Goal: Task Accomplishment & Management: Complete application form

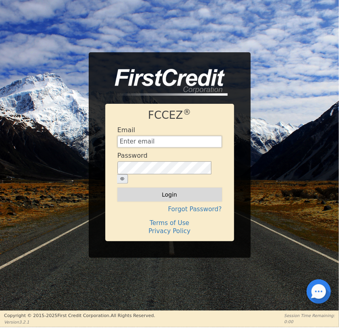
type input "[EMAIL_ADDRESS][DOMAIN_NAME]"
click at [147, 188] on button "Login" at bounding box center [169, 194] width 104 height 14
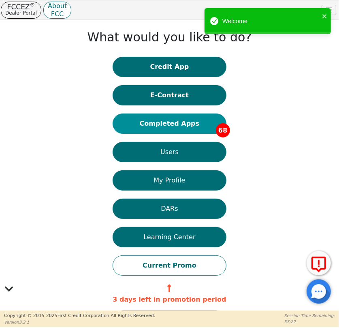
click at [169, 119] on button "Completed Apps 68" at bounding box center [169, 123] width 113 height 20
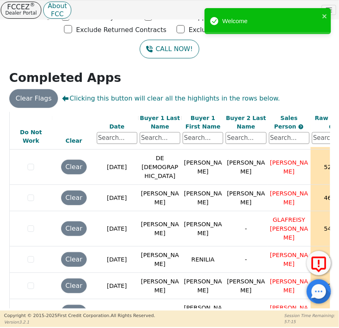
scroll to position [1718, 0]
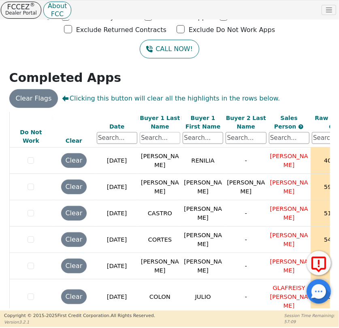
click at [158, 134] on input "text" at bounding box center [160, 138] width 40 height 12
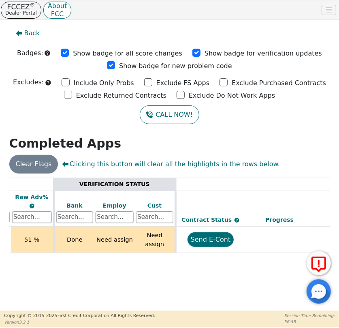
scroll to position [0, 298]
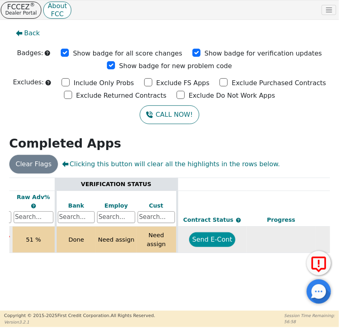
type input "CASTRO"
click at [212, 239] on button "Send E-Cont" at bounding box center [212, 239] width 47 height 15
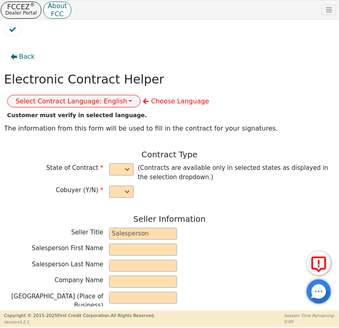
select select "n"
type input "CREDIT ANALYST"
type input "[PERSON_NAME]"
type input "DE [PERSON_NAME]"
type input "DIAMOND PERFECT. DBA AQUAFEEL"
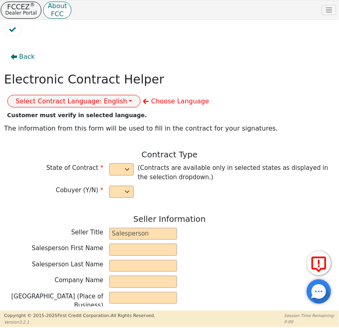
type input "[STREET_ADDRESS]"
type input "WAKE FOREST"
select select "NC"
type input "27587"
type input "[PERSON_NAME]"
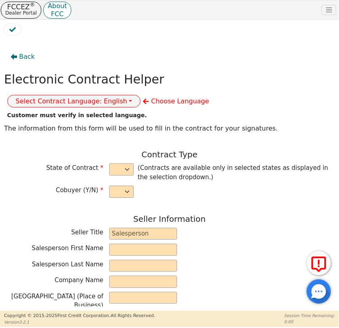
type input "CASTRO"
type input "[STREET_ADDRESS]"
type input "PATERSON"
select select "NJ"
type input "07502"
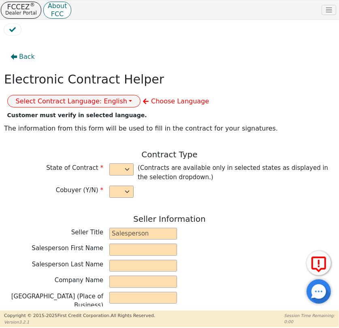
type input "[DATE]"
type input "10.99"
type input "[DATE]"
type input "72"
type input "0"
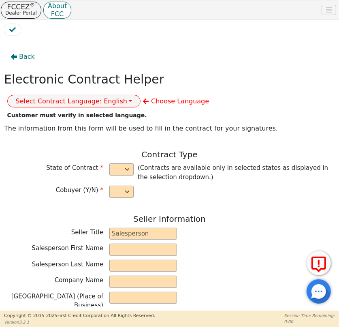
type input "8790.00"
type input "0.00"
type input "8790.00"
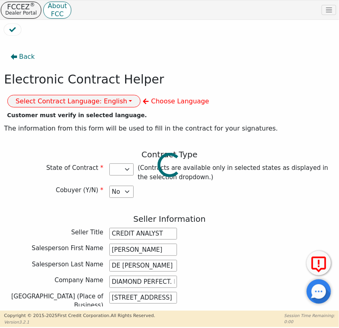
select select "NJ"
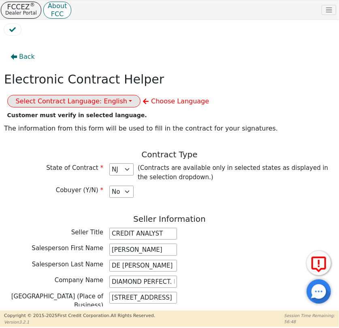
click at [141, 95] on button "Select Contract Language: English" at bounding box center [74, 101] width 134 height 13
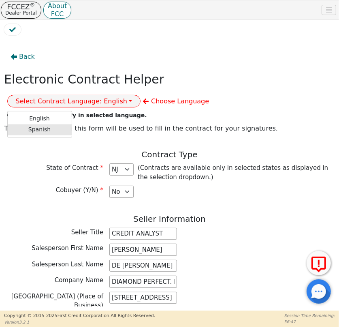
click at [72, 124] on link "Spanish" at bounding box center [40, 129] width 64 height 11
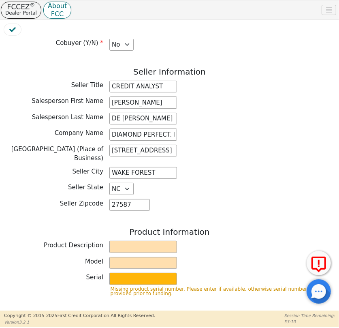
scroll to position [221, 0]
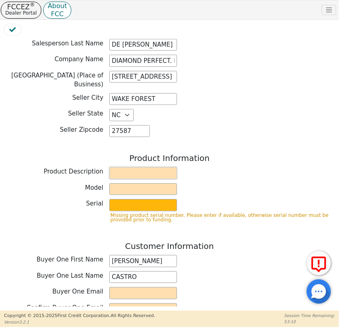
click at [130, 167] on input "text" at bounding box center [143, 173] width 68 height 12
type input "WATER PURIFICATION SYSTEM"
click at [130, 184] on input "text" at bounding box center [143, 189] width 68 height 12
type input "AQUAFEEL SYSTEM"
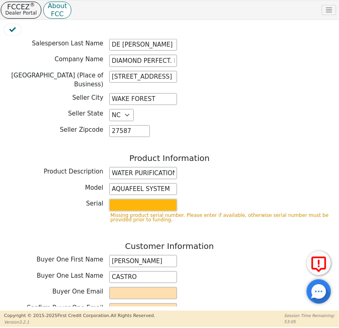
click at [128, 200] on input "text" at bounding box center [143, 205] width 68 height 12
type input "W525"
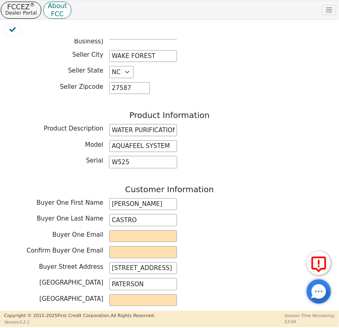
scroll to position [331, 0]
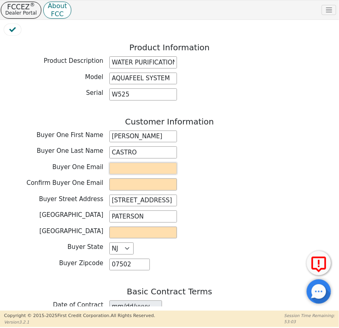
click at [139, 163] on input "email" at bounding box center [143, 168] width 68 height 12
paste input "[EMAIL_ADDRESS][DOMAIN_NAME]"
type input "[EMAIL_ADDRESS][DOMAIN_NAME]"
click at [135, 178] on input "email" at bounding box center [143, 184] width 68 height 12
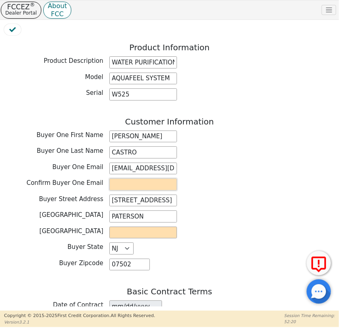
paste input "[EMAIL_ADDRESS][DOMAIN_NAME]"
type input "[EMAIL_ADDRESS][DOMAIN_NAME]"
click at [215, 194] on div "[GEOGRAPHIC_DATA] Address [STREET_ADDRESS]" at bounding box center [169, 200] width 331 height 12
drag, startPoint x: 109, startPoint y: 194, endPoint x: 174, endPoint y: 194, distance: 65.2
click at [174, 194] on input "[STREET_ADDRESS]" at bounding box center [143, 200] width 68 height 12
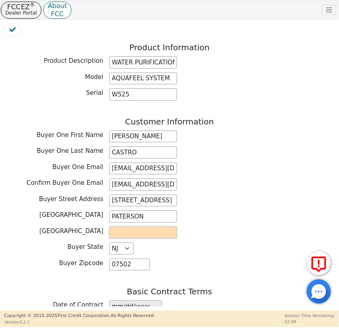
click at [143, 228] on input "text" at bounding box center [143, 232] width 68 height 12
click at [126, 226] on input "text" at bounding box center [143, 232] width 68 height 12
type input "PASSAIC"
click at [237, 226] on div "Buyer County PASSAIC" at bounding box center [169, 232] width 331 height 12
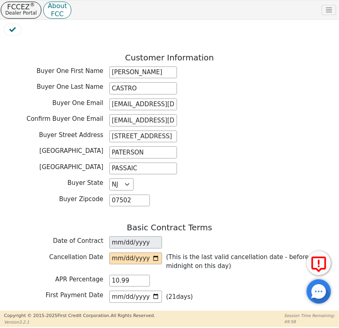
scroll to position [478, 0]
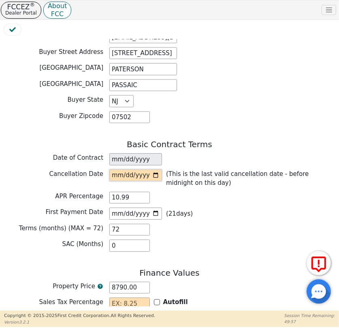
click at [152, 169] on input "date" at bounding box center [135, 175] width 53 height 12
type input "[DATE]"
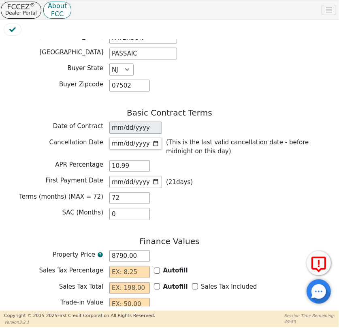
scroll to position [552, 0]
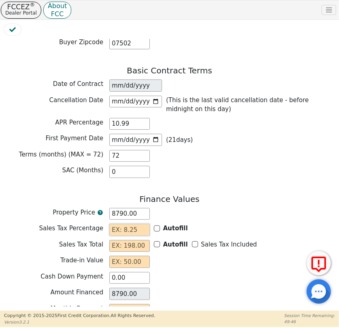
click at [137, 224] on input "text" at bounding box center [129, 230] width 40 height 12
type input "0.00"
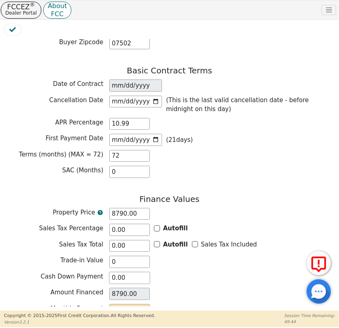
type input "0.00"
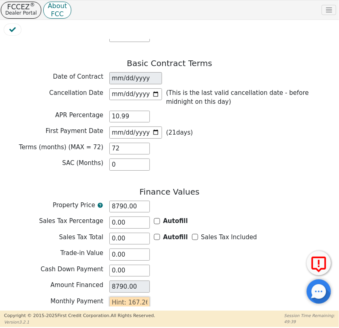
click at [121, 296] on input "text" at bounding box center [129, 302] width 40 height 12
type input "1"
type input "72.00"
type input "16"
type input "1152.00"
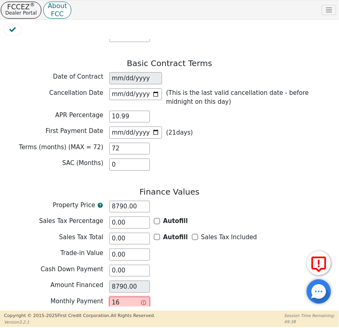
type input "167"
type input "12024.00"
type input "167.2"
type input "12038.40"
type input "167.26"
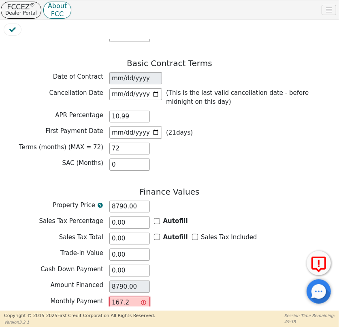
type input "12042.72"
type input "167.26"
click at [256, 253] on div "Trade-in Value 0.00" at bounding box center [169, 255] width 331 height 14
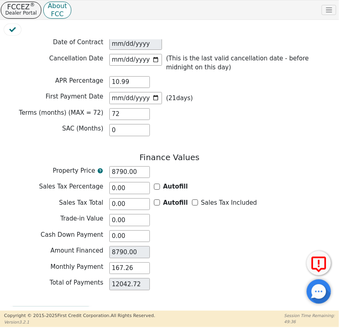
scroll to position [618, 0]
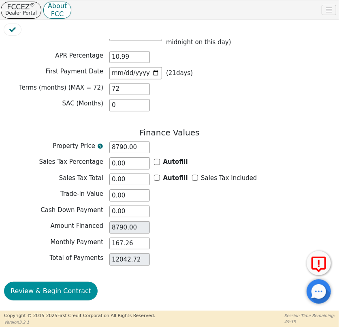
click at [69, 281] on button "Review & Begin Contract" at bounding box center [51, 290] width 94 height 19
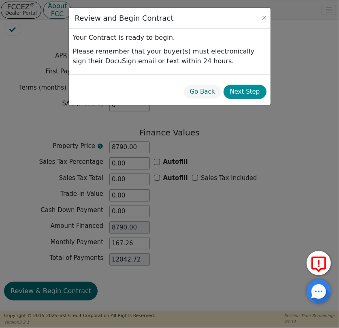
click at [257, 94] on button "Next Step" at bounding box center [245, 92] width 43 height 14
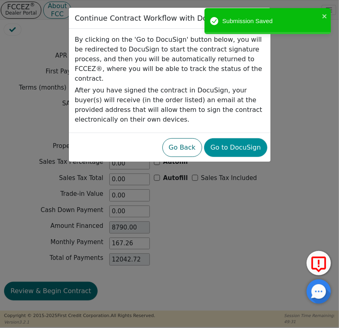
click at [255, 138] on button "Go to DocuSign" at bounding box center [235, 147] width 63 height 19
